Goal: Task Accomplishment & Management: Complete application form

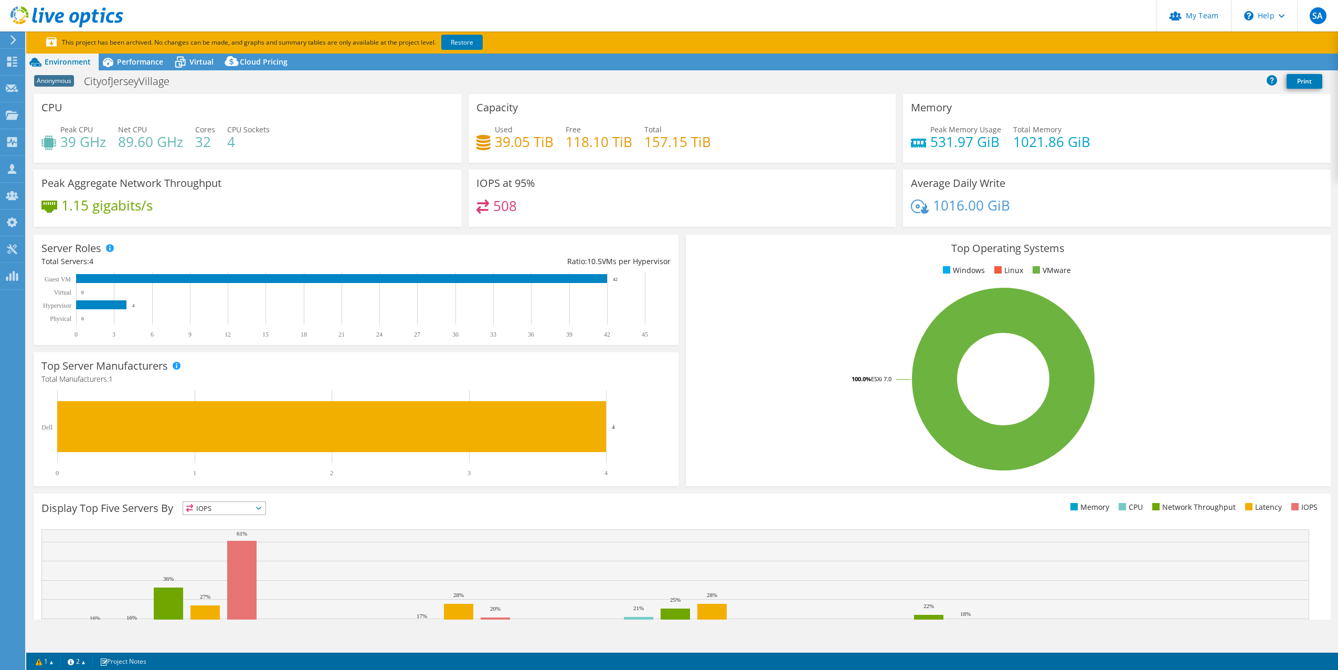
select select "USD"
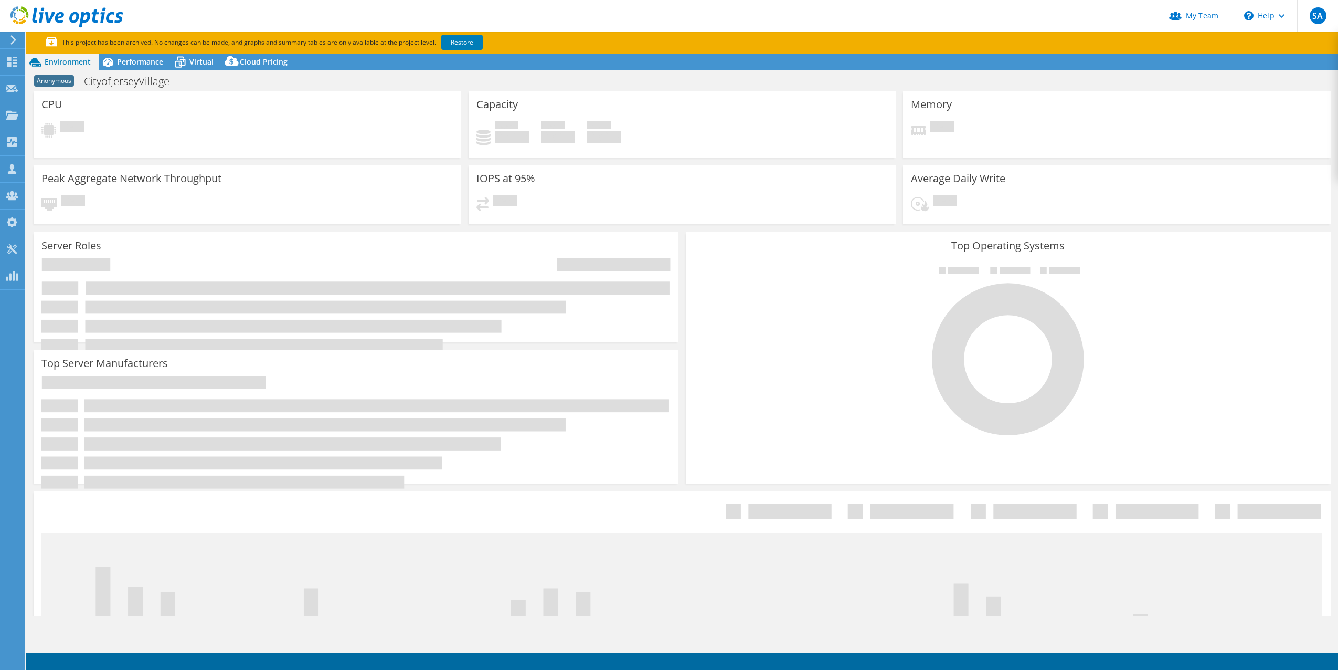
select select "USD"
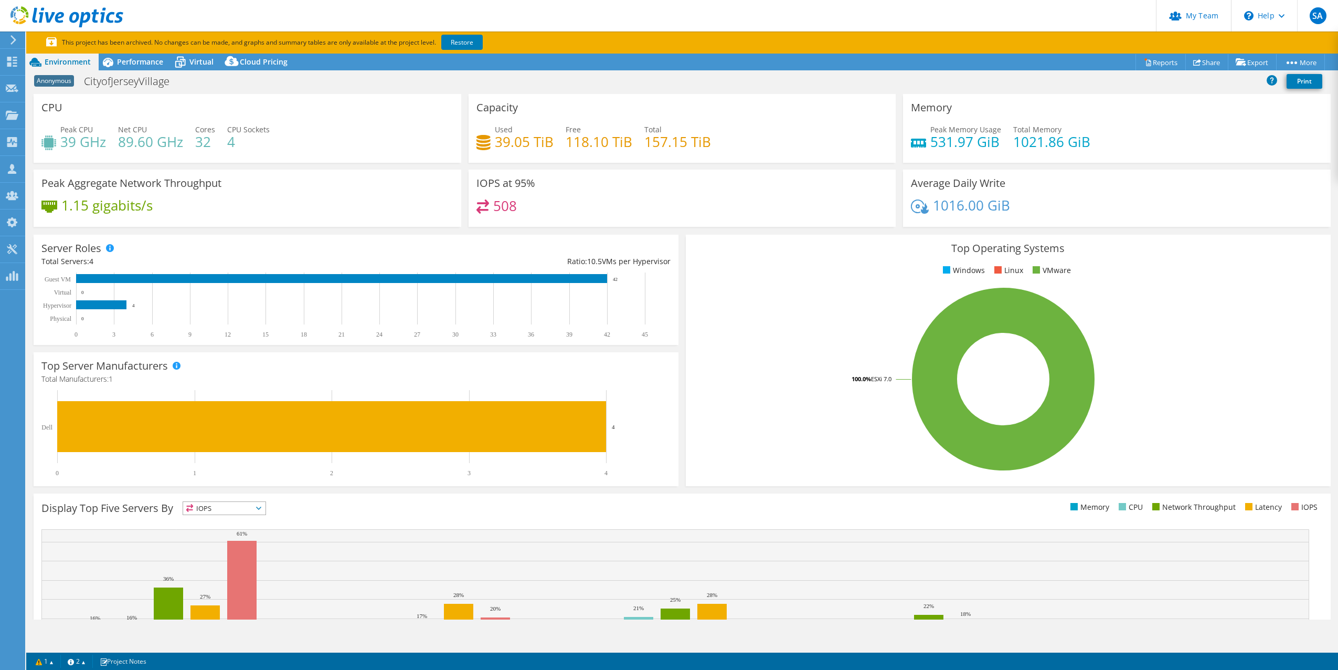
click at [694, 380] on rect at bounding box center [1004, 379] width 620 height 184
click at [1153, 62] on link "Reports" at bounding box center [1161, 62] width 50 height 16
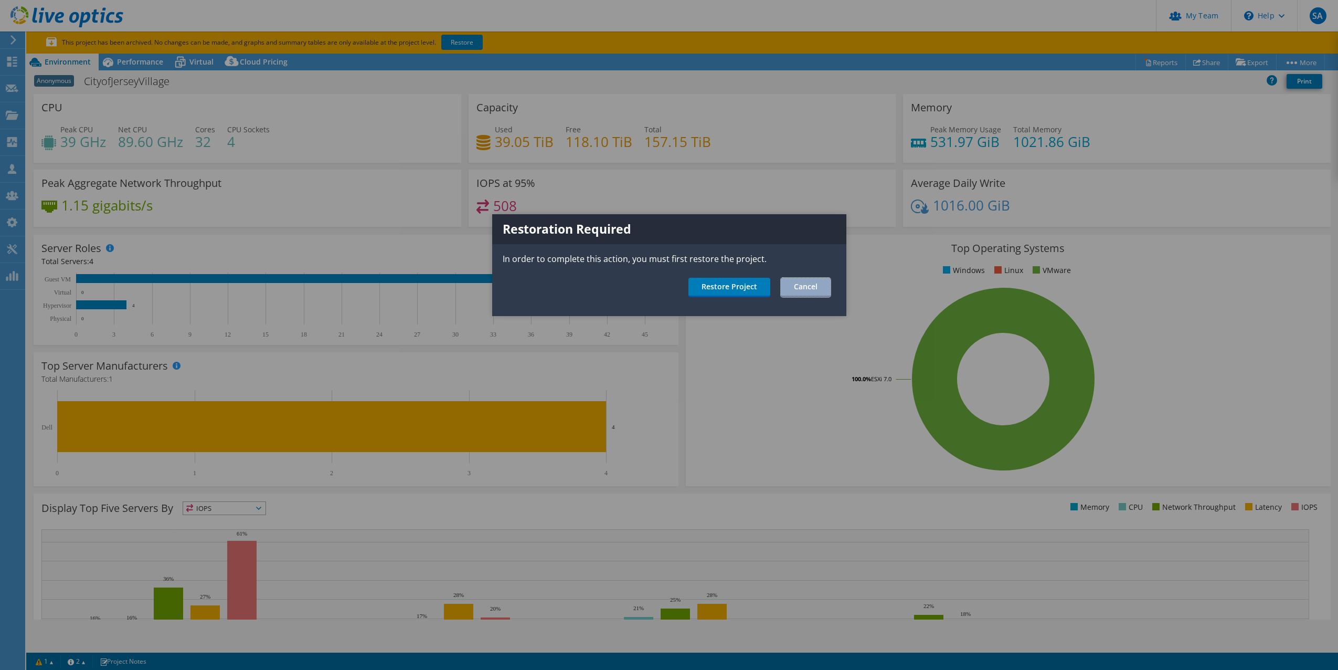
drag, startPoint x: 809, startPoint y: 286, endPoint x: 573, endPoint y: 203, distance: 250.8
click at [809, 286] on link "Cancel" at bounding box center [806, 287] width 50 height 19
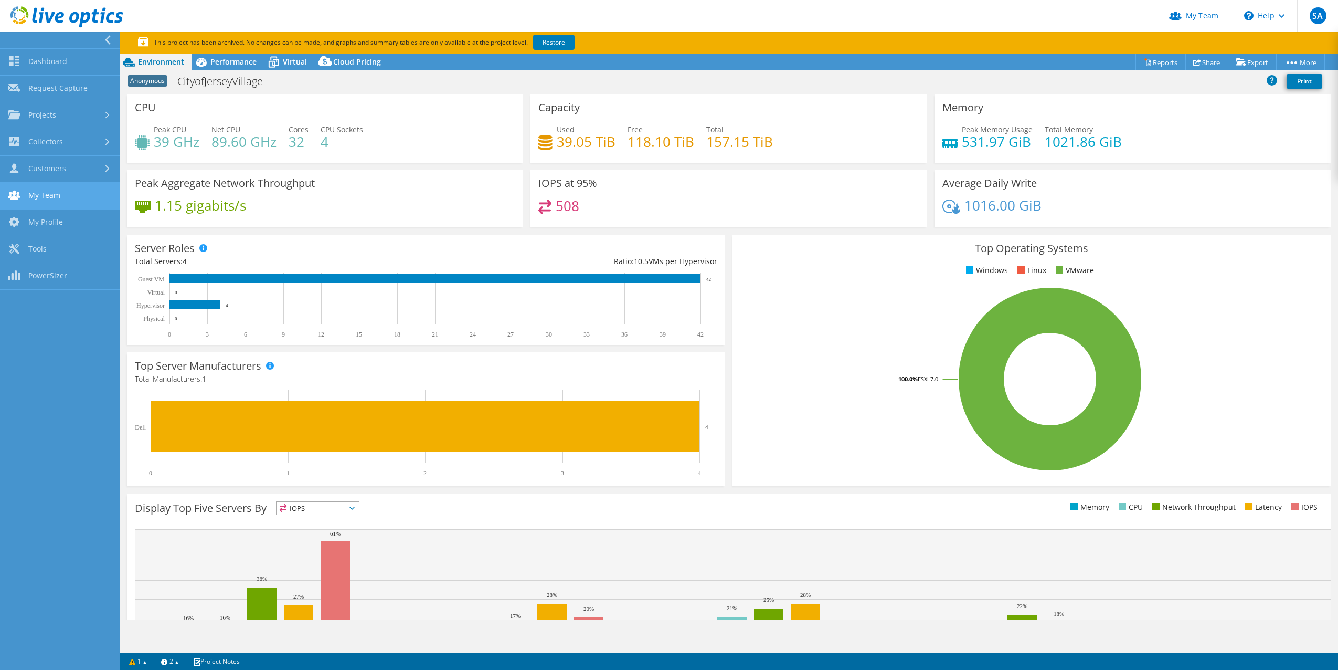
click at [54, 193] on link "My Team" at bounding box center [60, 196] width 120 height 27
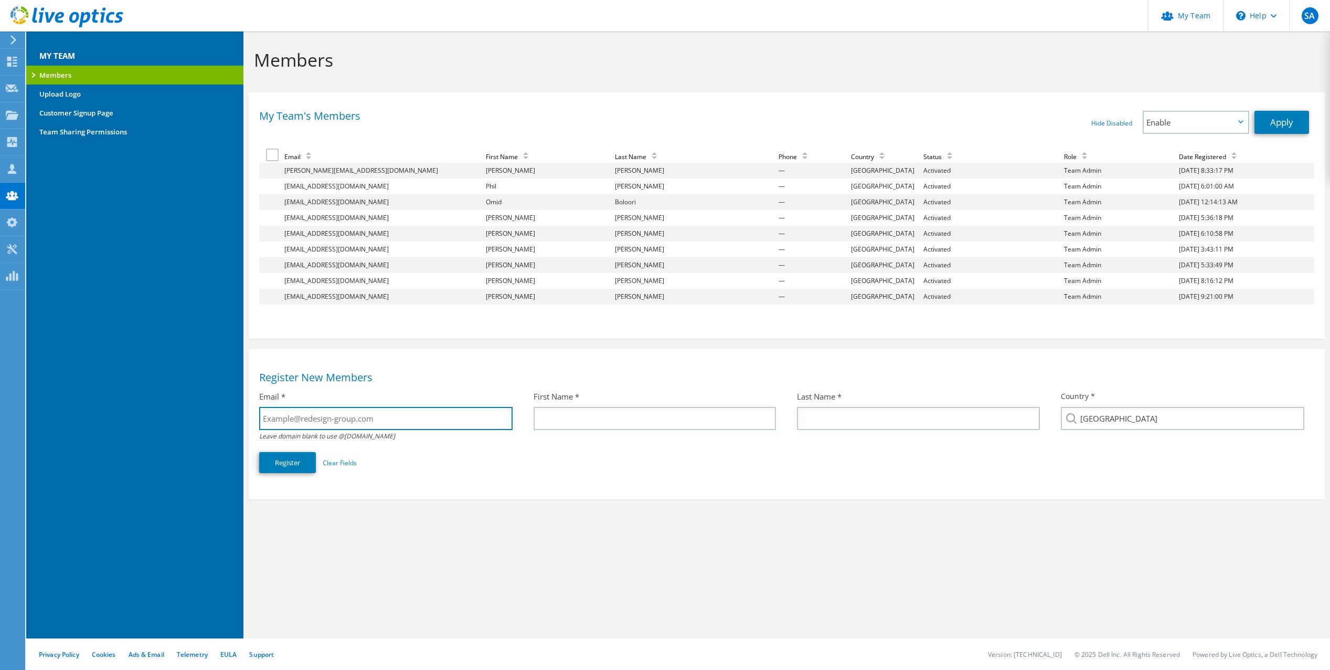
click at [352, 410] on input "text" at bounding box center [385, 418] width 253 height 23
paste input ""Jack Pikatz" <jpikatz@redesign-group.com>"
type input "jpikatz@redesign-group.com"
type input "Jack"
type input "Pikatz"
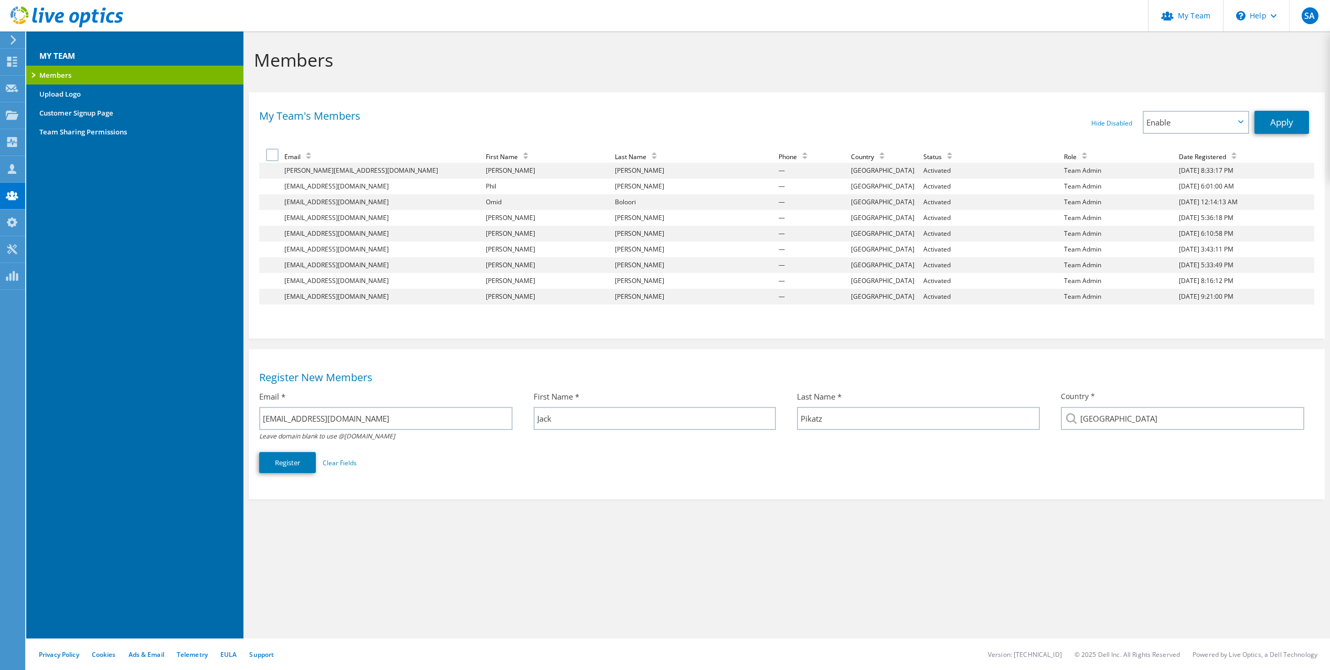
click at [1144, 485] on div "Register New Members Email * jpikatz@redesign-group.com Leave domain blank to u…" at bounding box center [787, 421] width 1076 height 134
click at [1118, 414] on input "United States" at bounding box center [1183, 418] width 244 height 23
type input "France"
click at [1032, 497] on section "Register New Members Email * jpikatz@redesign-group.com Leave domain blank to u…" at bounding box center [787, 424] width 1076 height 150
click at [1171, 413] on input "France" at bounding box center [1183, 418] width 244 height 23
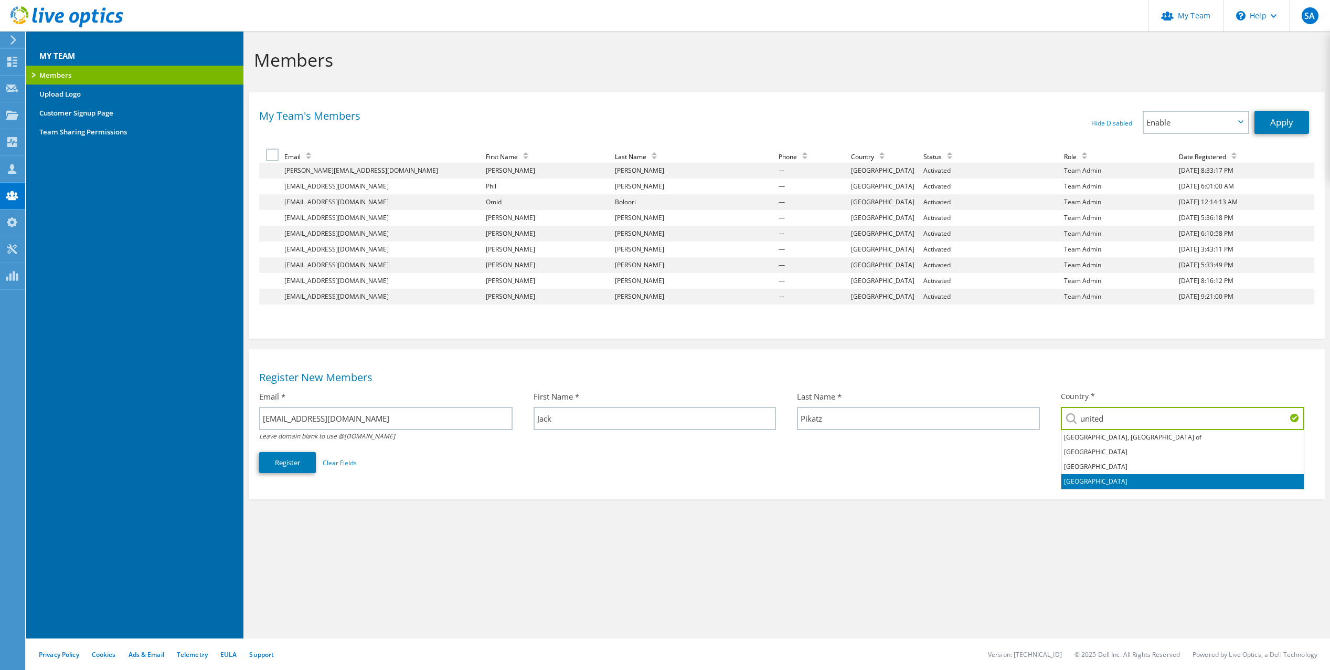
click at [1080, 482] on li "United States" at bounding box center [1183, 481] width 242 height 15
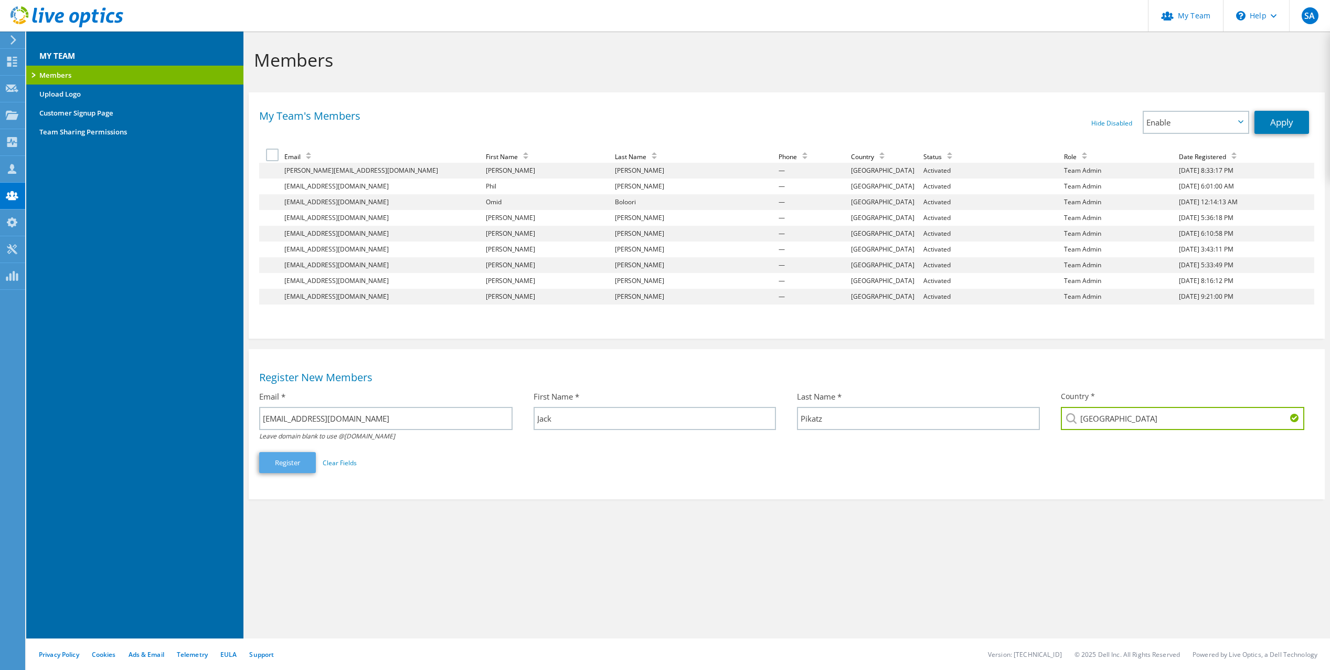
type input "United States"
click at [288, 465] on button "Register" at bounding box center [287, 462] width 57 height 21
click at [1018, 559] on div "My Team's Members Hide Disabled Show Disabled Enable Disable Promote to Admin E…" at bounding box center [787, 327] width 1087 height 470
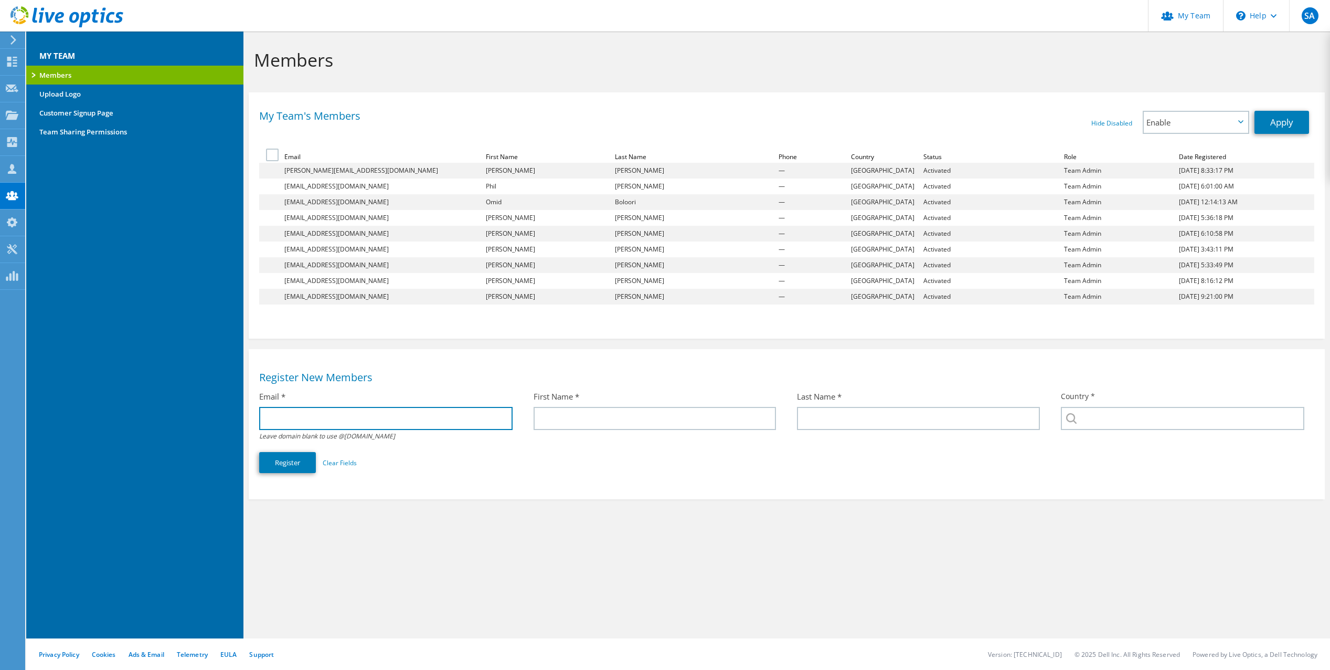
click at [381, 411] on input "text" at bounding box center [385, 418] width 253 height 23
paste input ""Laryssa Carraro" <lcarraro@redesign-group.com>"
type input "lcarraro@redesign-group.com"
paste input ""Laryssa Carraro" <"
type input "Laryssa"
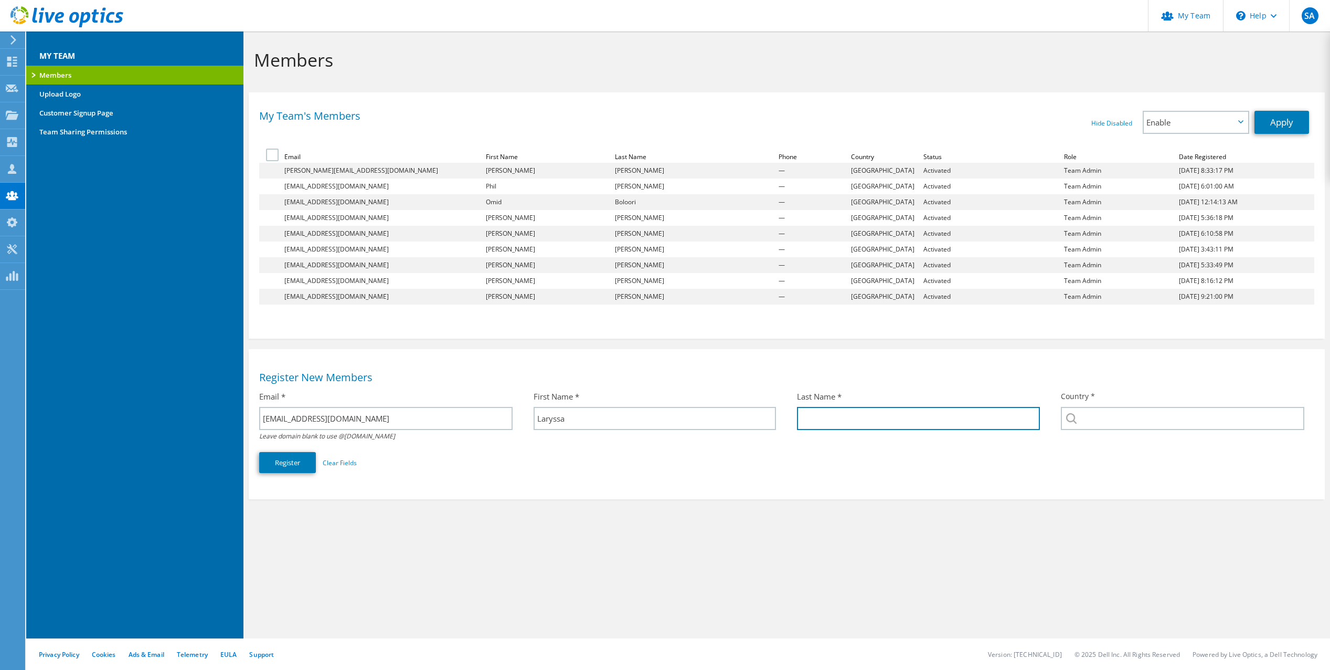
paste input "Carraro"
type input "Carraro"
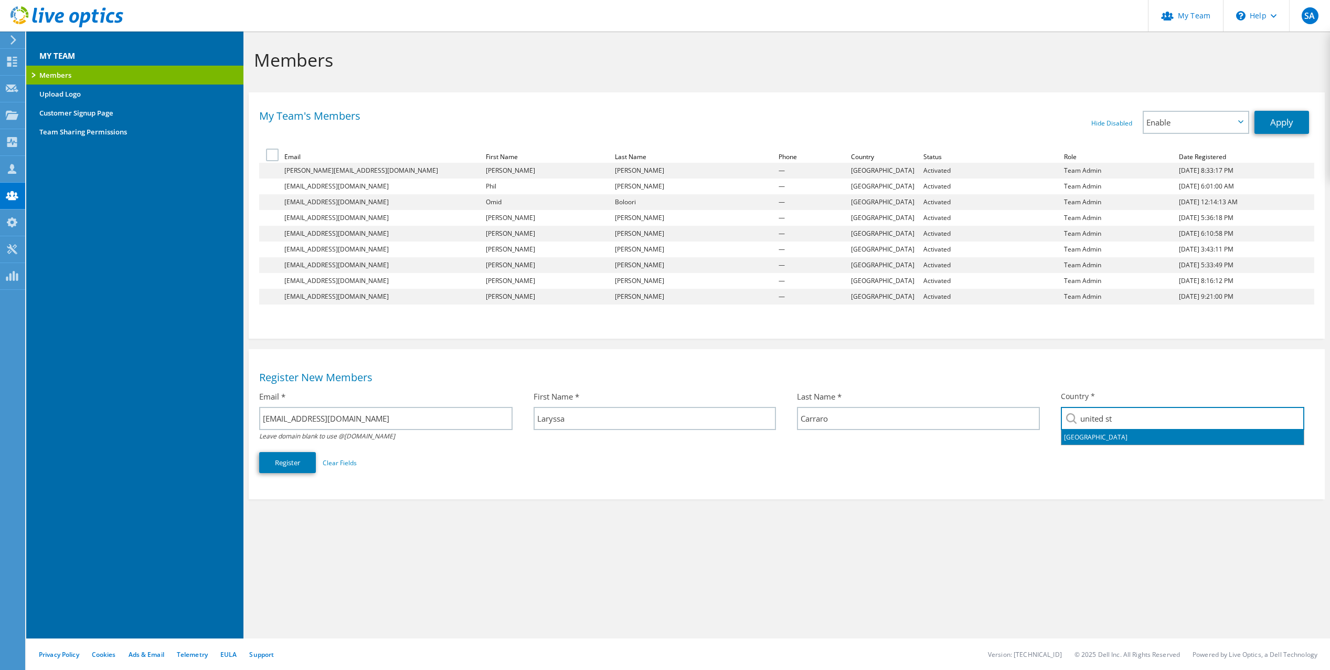
click at [1241, 437] on li "United States" at bounding box center [1183, 437] width 242 height 15
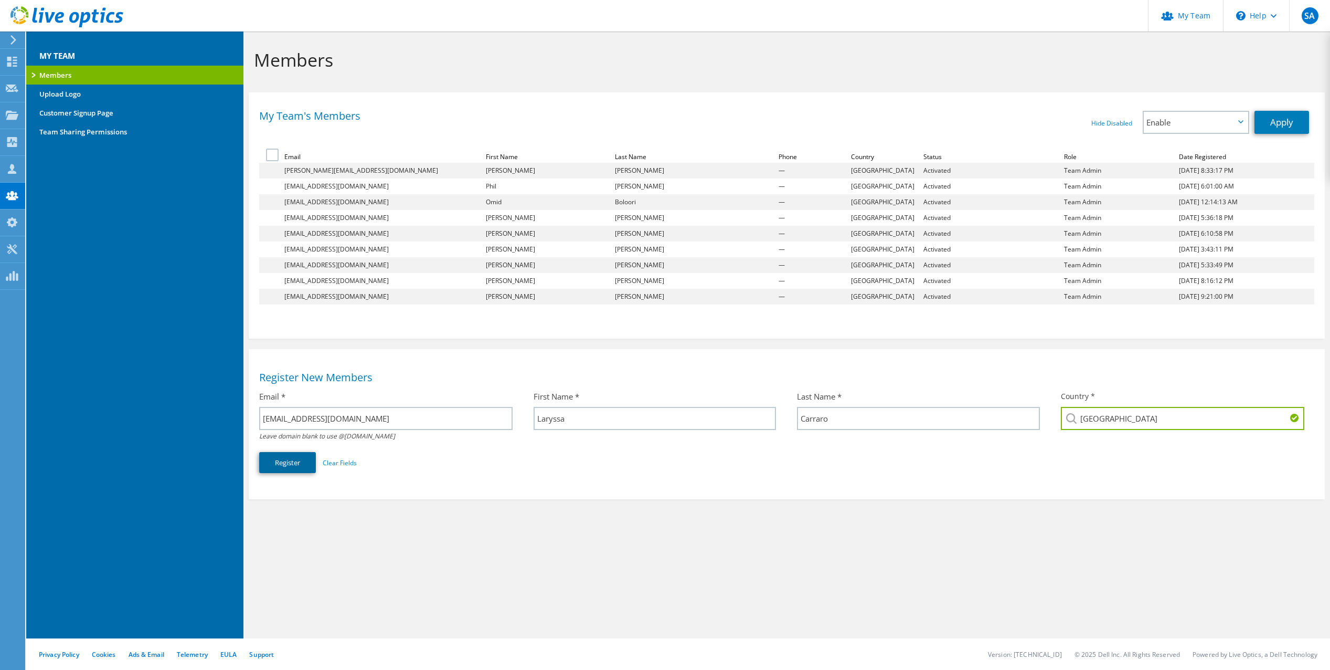
type input "United States"
click at [272, 460] on button "Register" at bounding box center [287, 462] width 57 height 21
click at [431, 624] on section "Members My Team's Members Hide Disabled Show Disabled Enable Disable Promote to…" at bounding box center [787, 347] width 1087 height 633
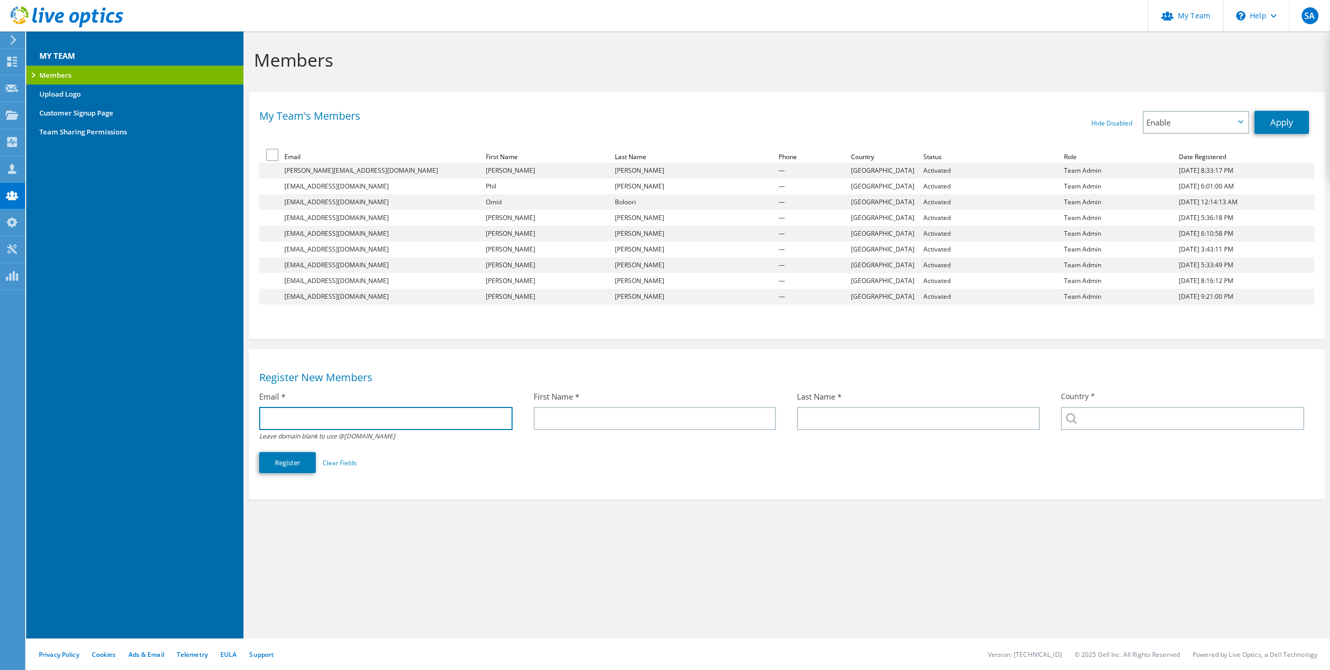
click at [427, 423] on input "text" at bounding box center [385, 418] width 253 height 23
paste input ""Jack James" <jjames@redesign-group.com>"
type input "jjames@redesign-group.com"
paste input ""Jack James""
type input "Jack"
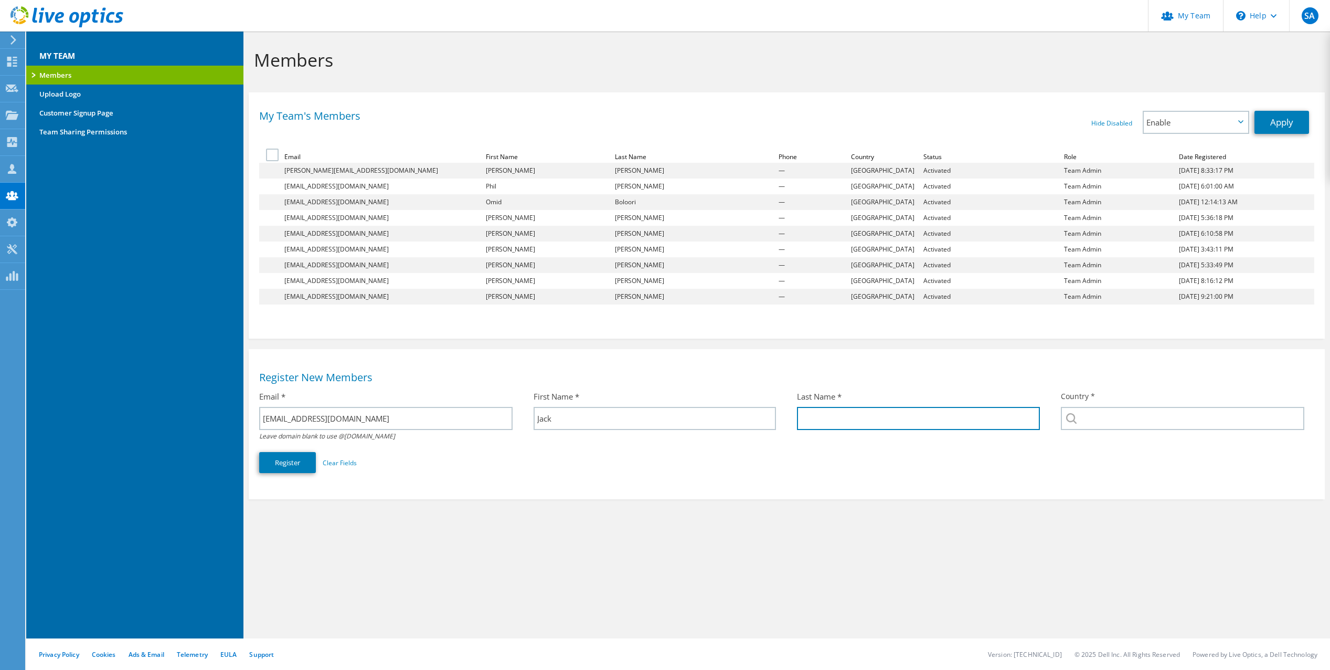
paste input "James"
type input "James"
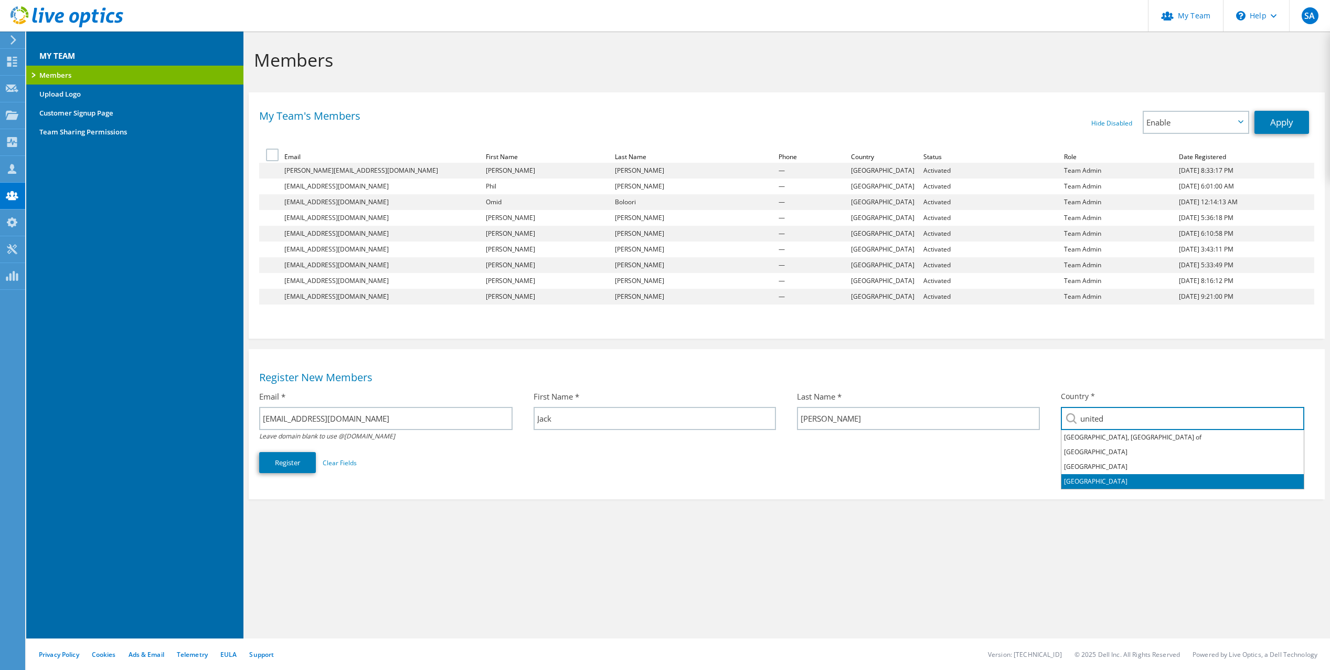
click at [1137, 477] on li "United States" at bounding box center [1183, 481] width 242 height 15
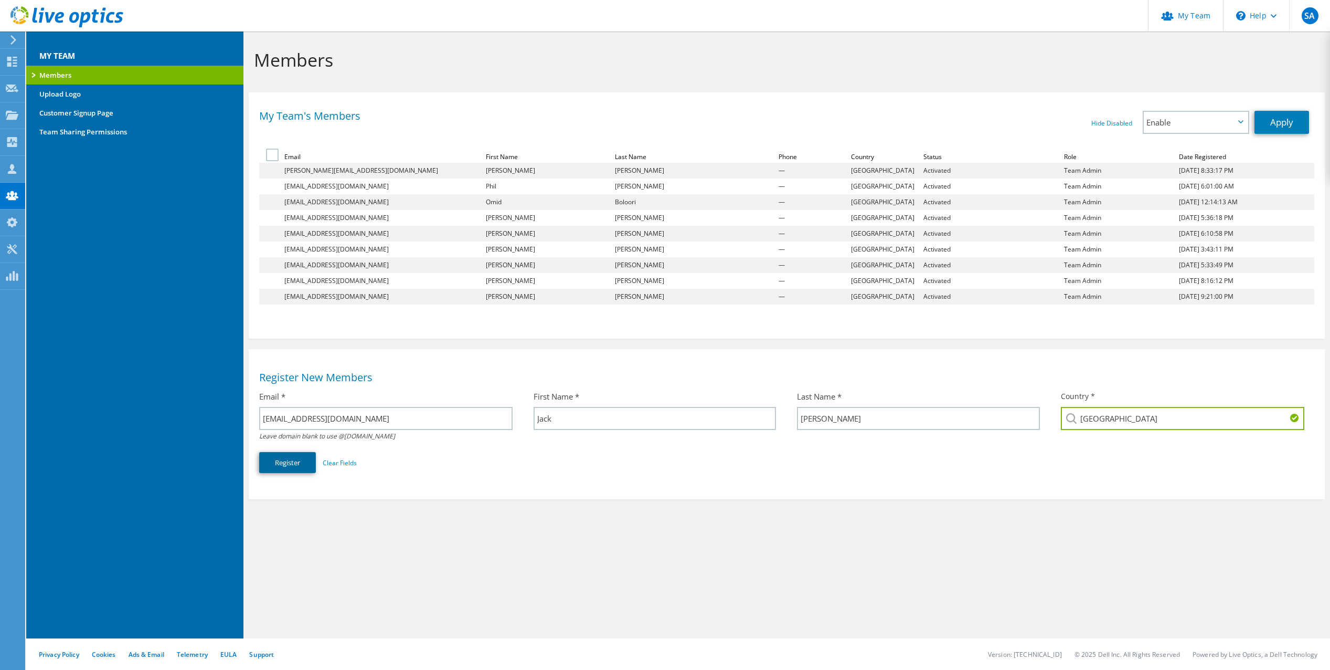
type input "United States"
click at [284, 466] on button "Register" at bounding box center [287, 462] width 57 height 21
click at [1214, 428] on input "United States" at bounding box center [1183, 418] width 244 height 23
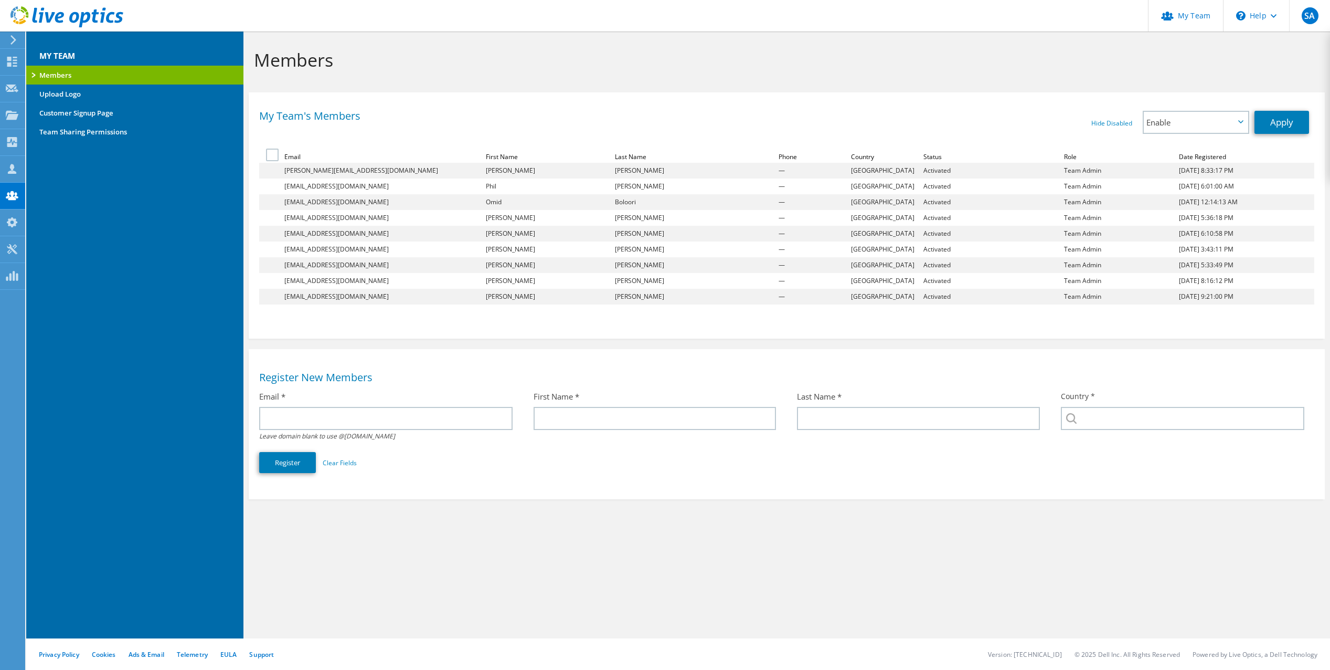
click at [737, 559] on div "My Team's Members Hide Disabled Show Disabled Enable Disable Promote to Admin E…" at bounding box center [787, 327] width 1087 height 470
